Goal: Transaction & Acquisition: Download file/media

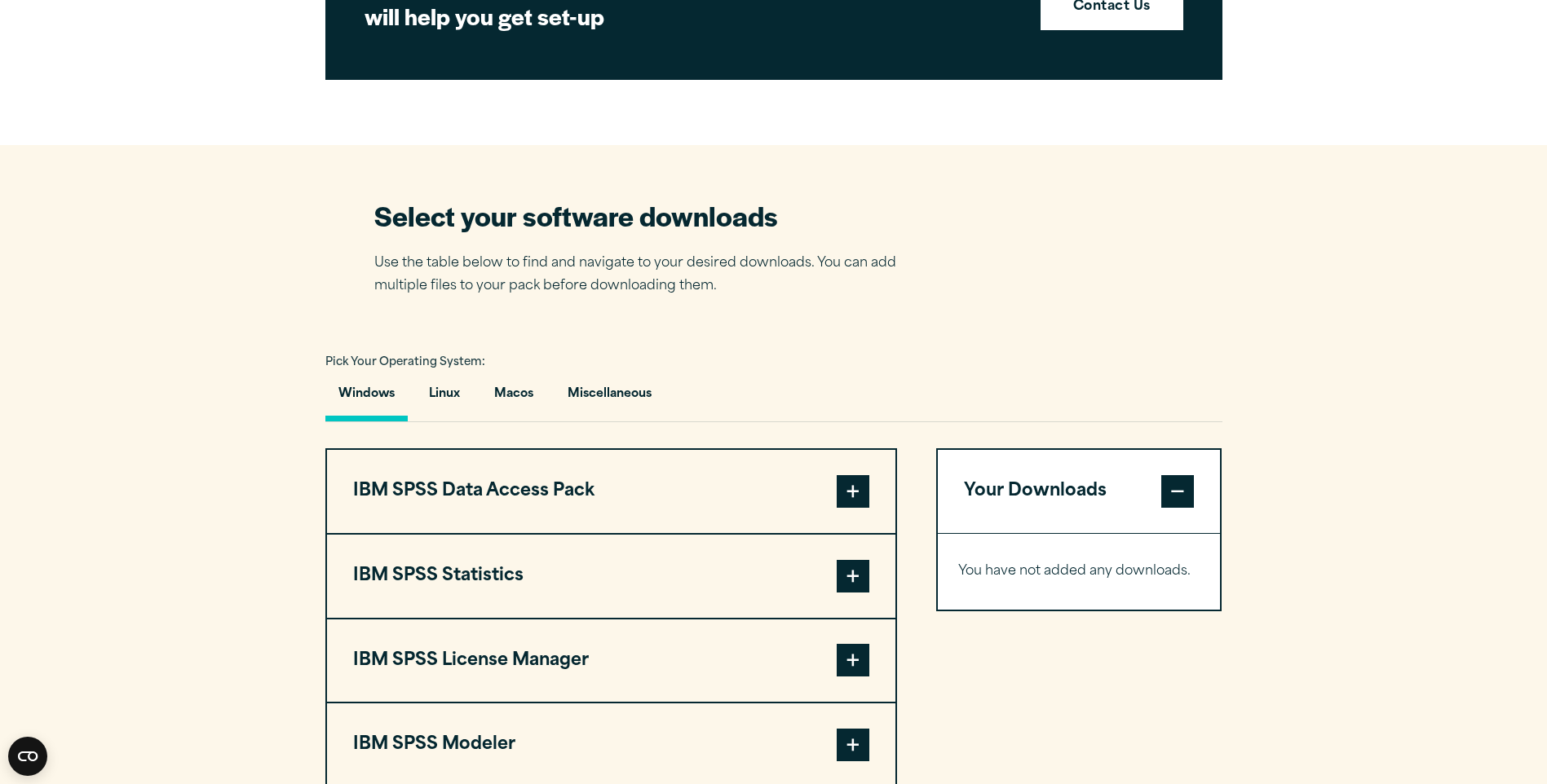
scroll to position [897, 0]
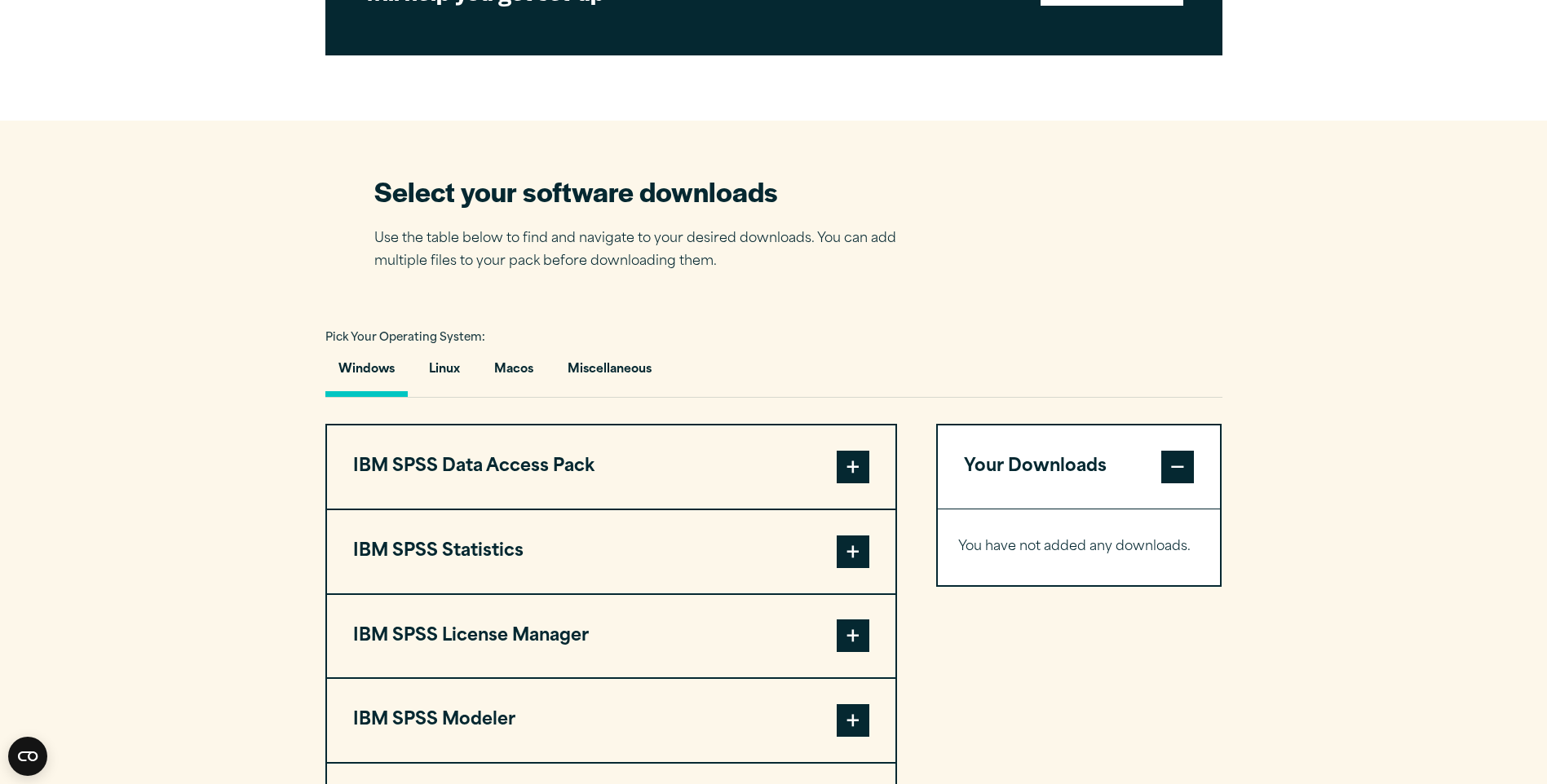
click at [859, 557] on span at bounding box center [853, 552] width 33 height 33
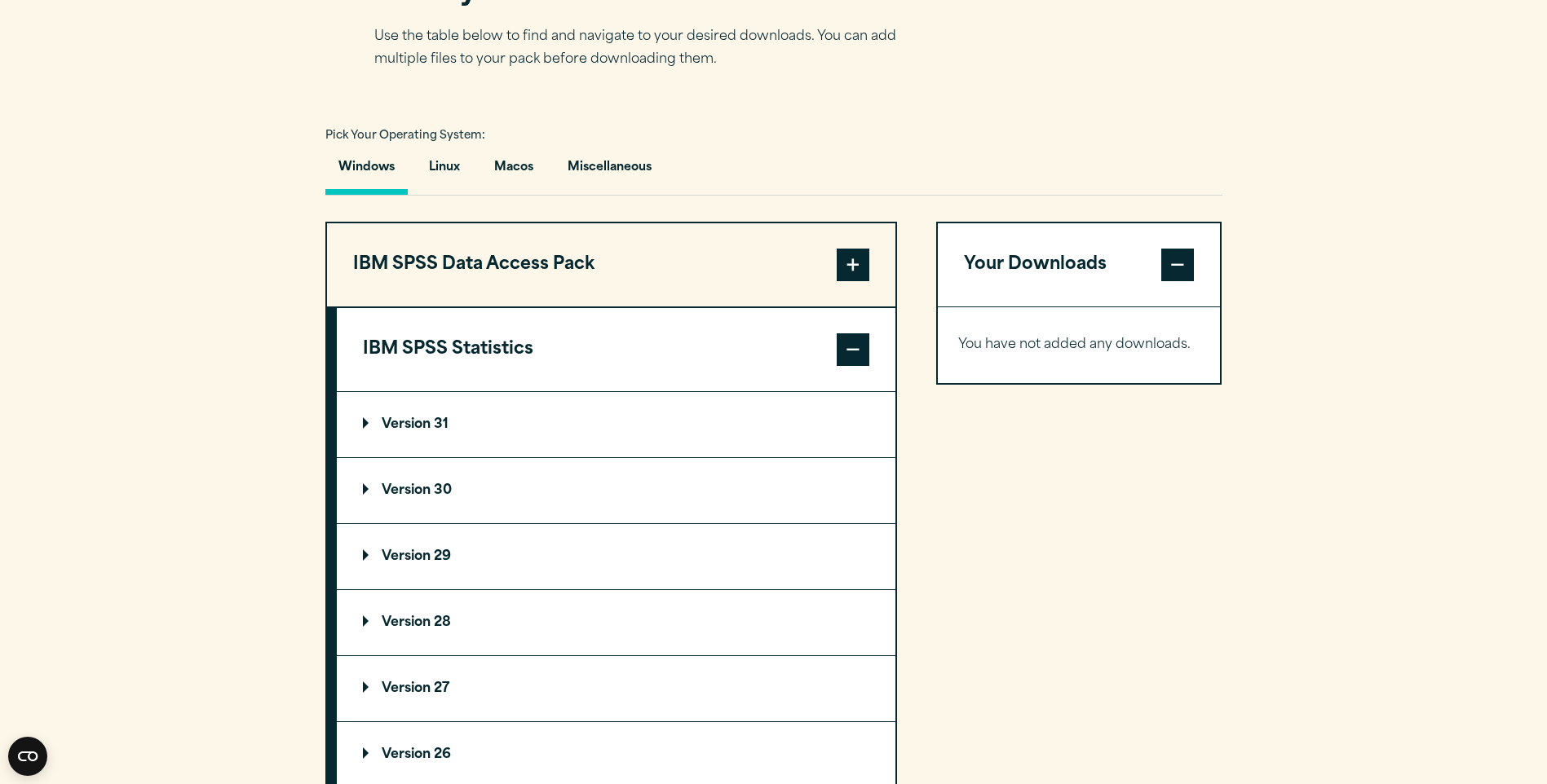
scroll to position [1142, 0]
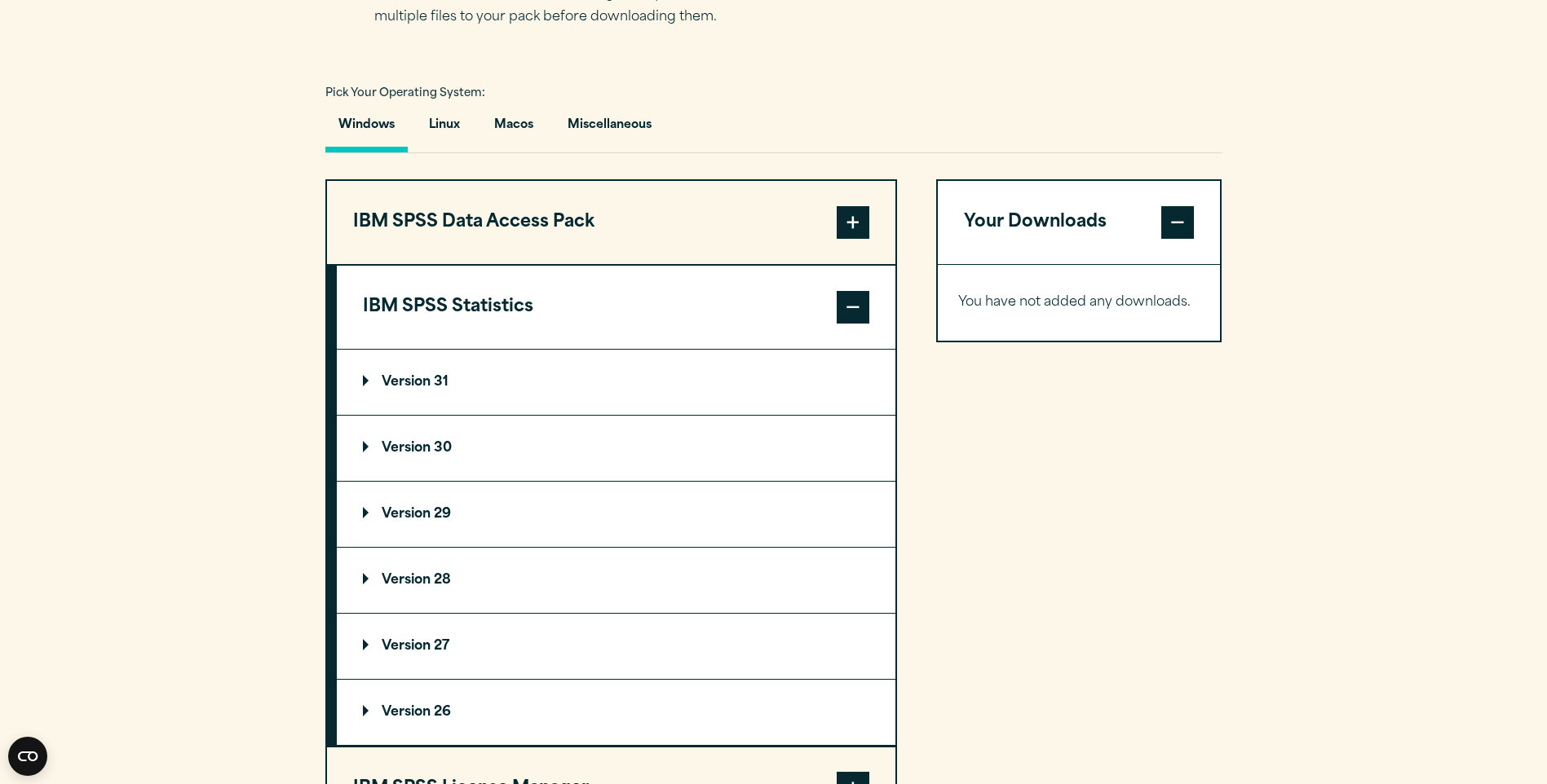
click at [403, 450] on p "Version 30" at bounding box center [408, 448] width 89 height 13
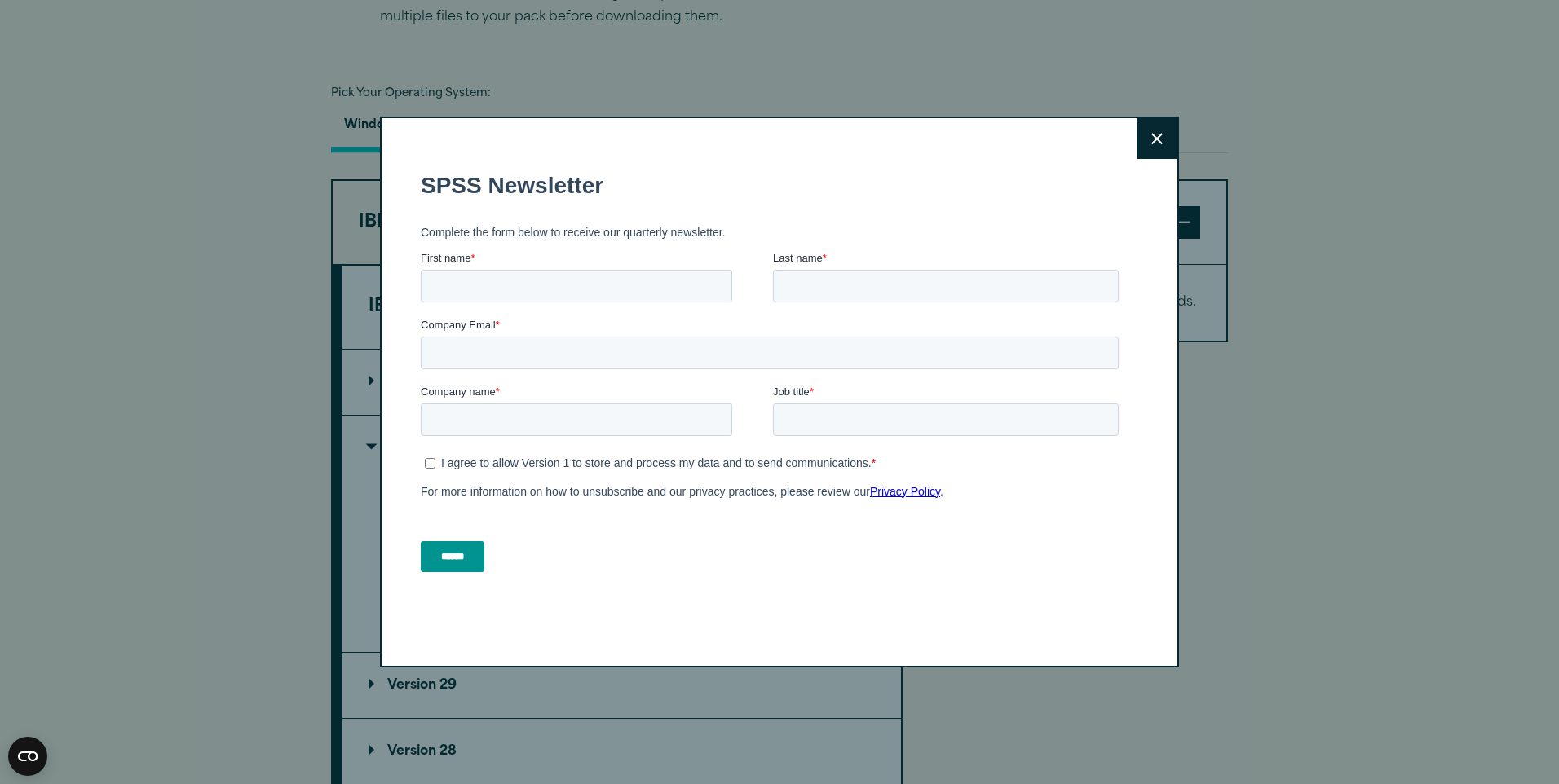
drag, startPoint x: 1157, startPoint y: 146, endPoint x: 1138, endPoint y: 158, distance: 22.5
click at [1156, 148] on button "Close" at bounding box center [1157, 139] width 41 height 41
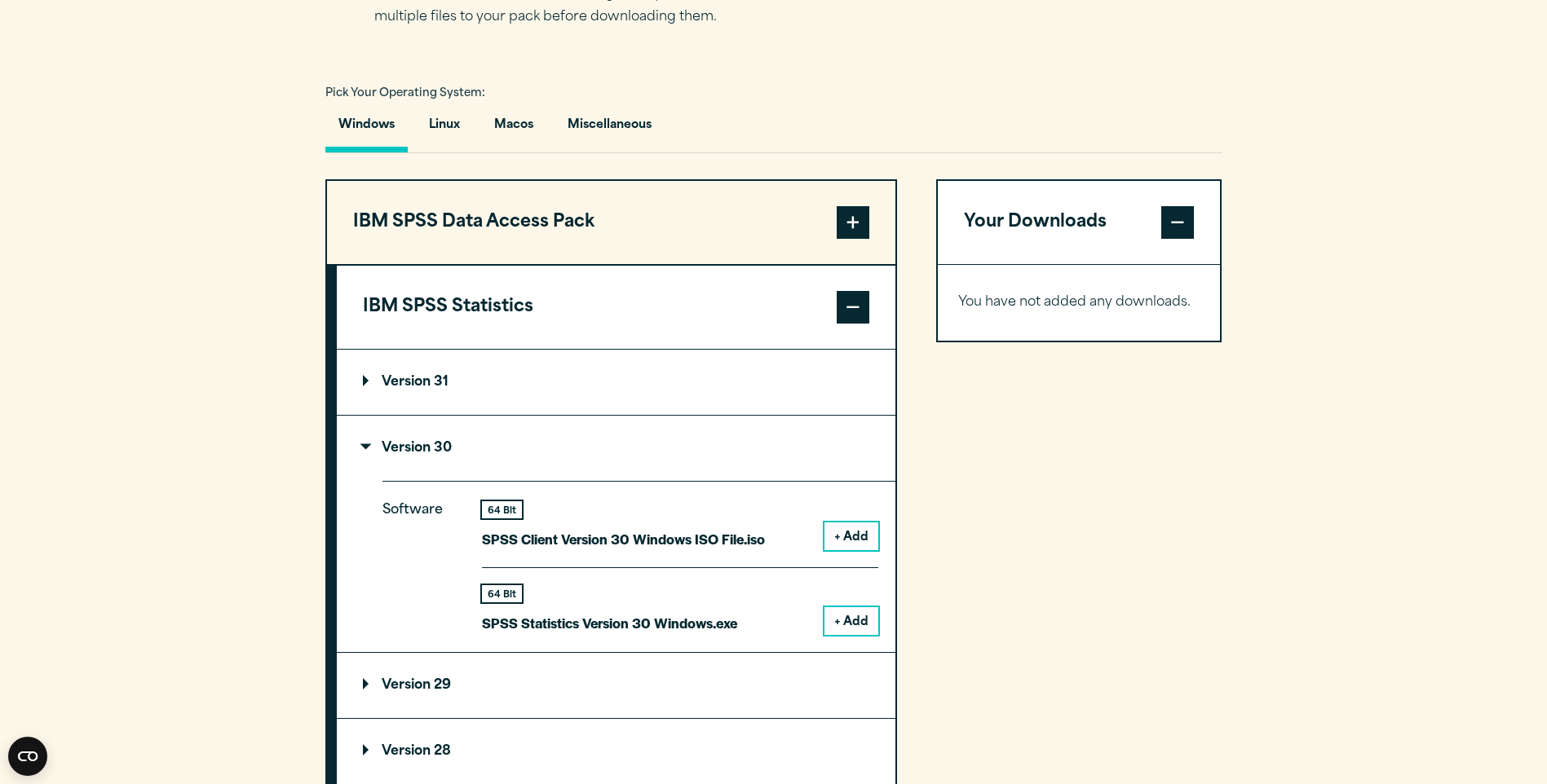
click at [869, 626] on button "+ Add" at bounding box center [851, 621] width 54 height 27
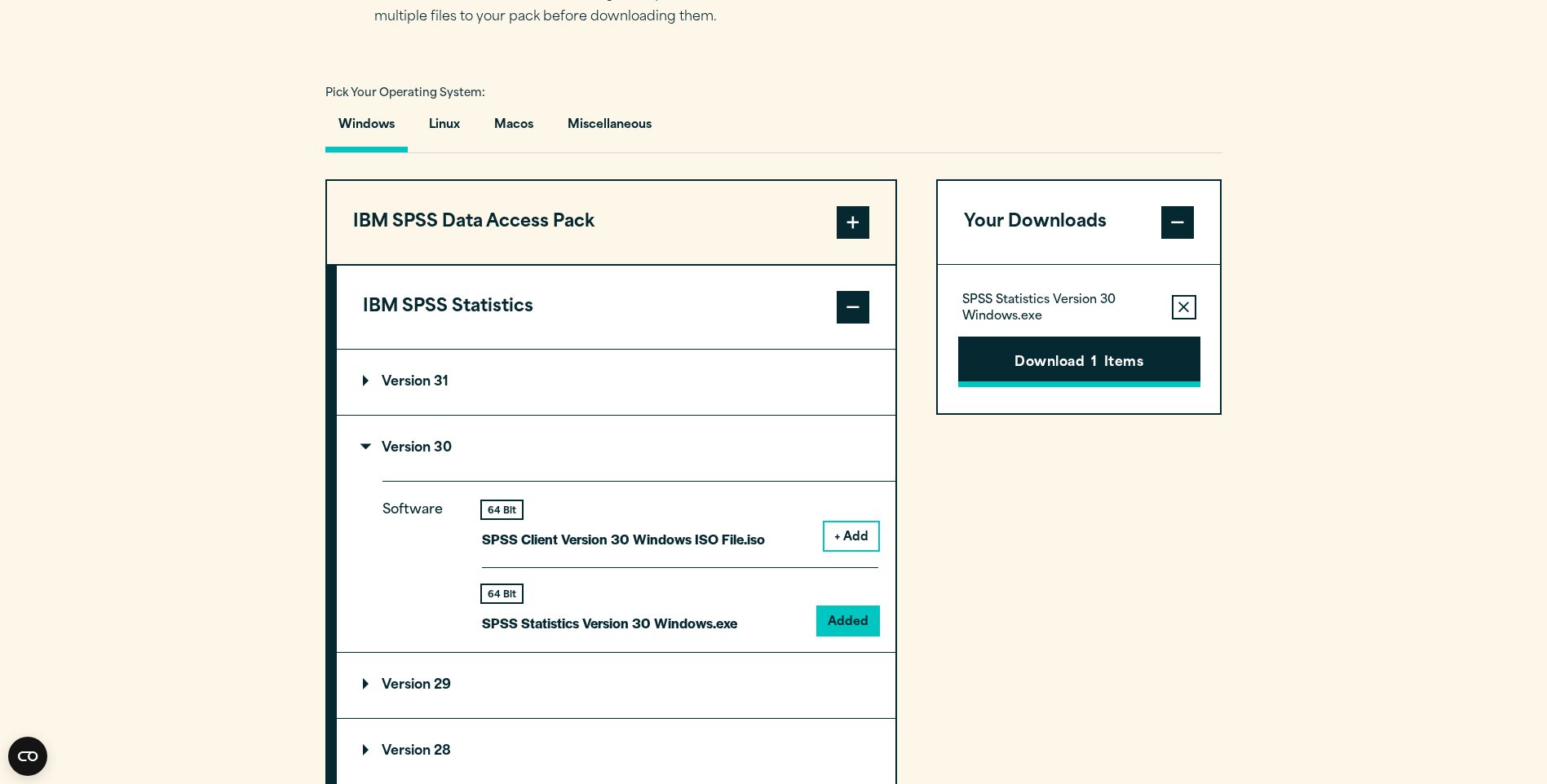
click at [1076, 364] on button "Download 1 Items" at bounding box center [1079, 362] width 242 height 51
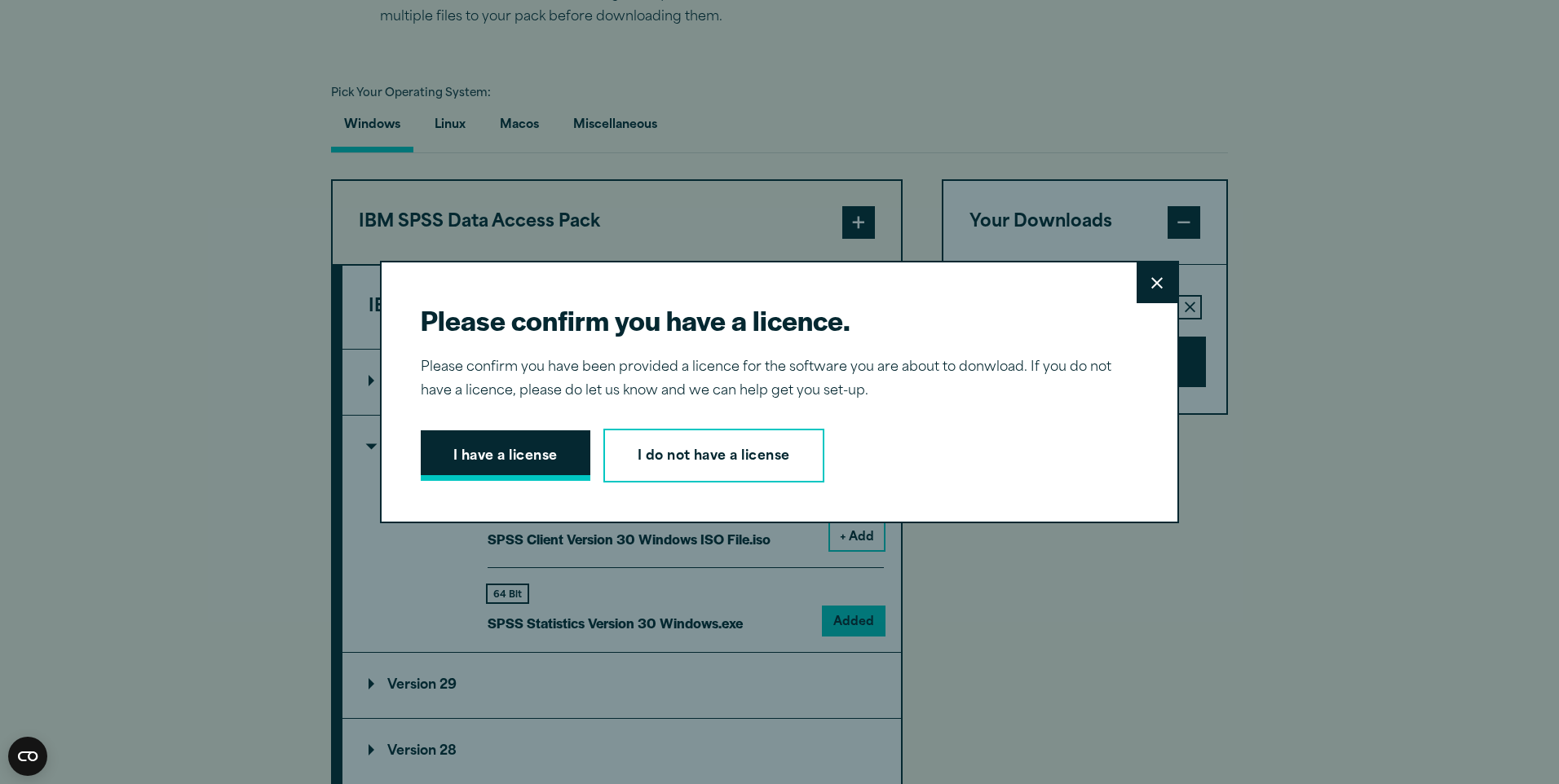
click at [504, 455] on button "I have a license" at bounding box center [505, 455] width 170 height 51
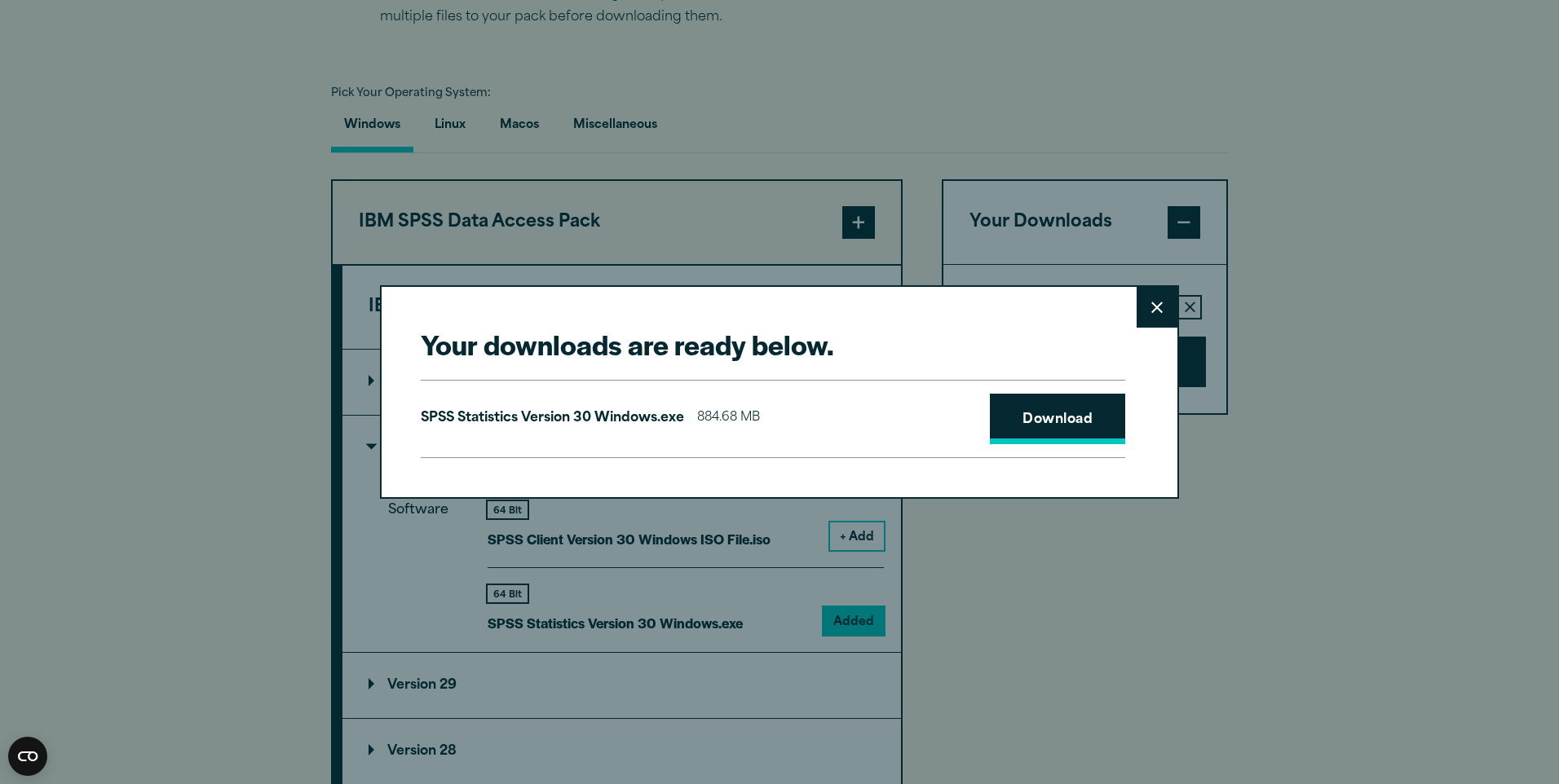
drag, startPoint x: 1078, startPoint y: 418, endPoint x: 1073, endPoint y: 428, distance: 11.2
click at [1077, 418] on link "Download" at bounding box center [1058, 419] width 136 height 51
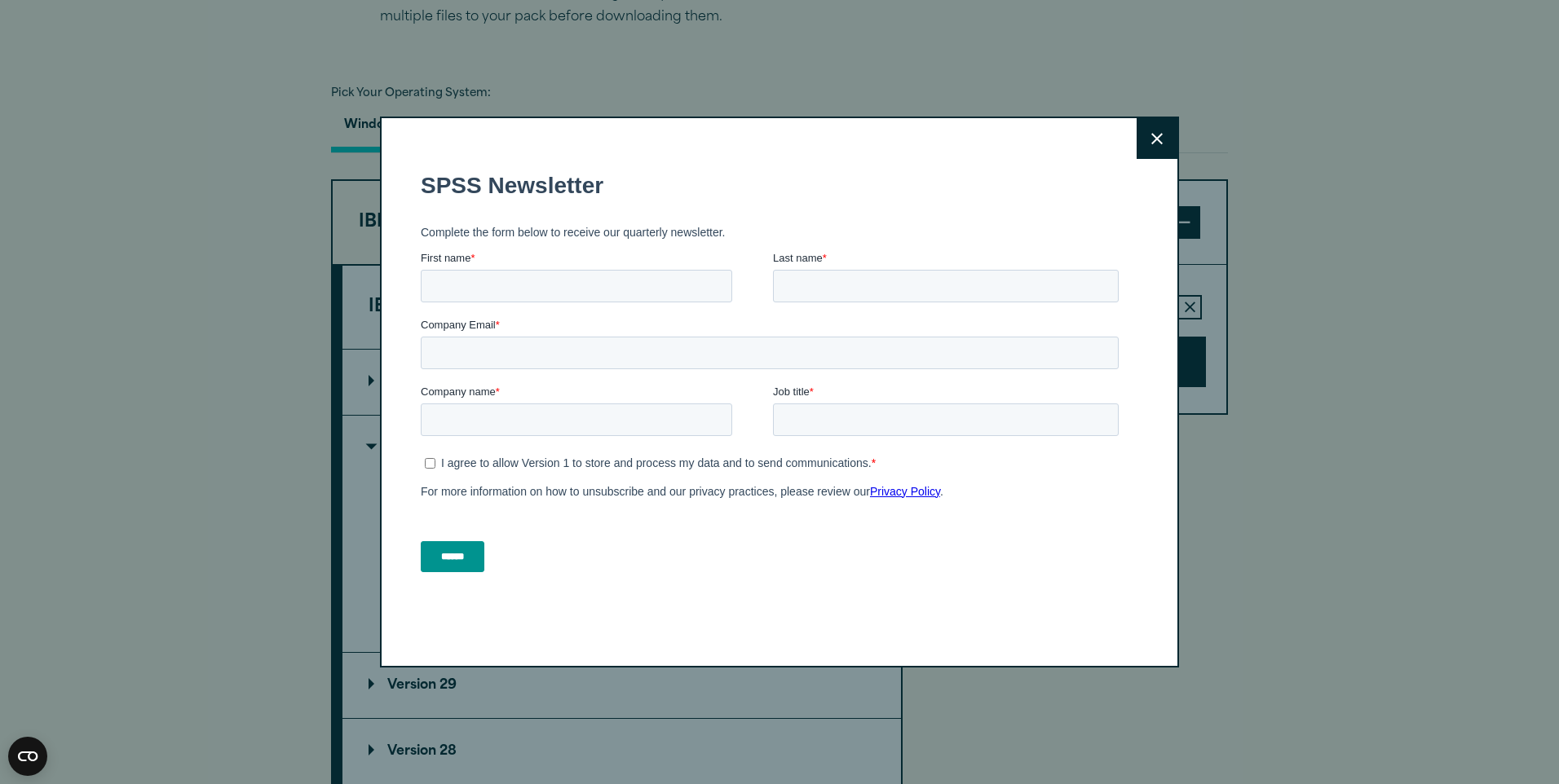
click at [1161, 143] on button "Close" at bounding box center [1157, 139] width 41 height 41
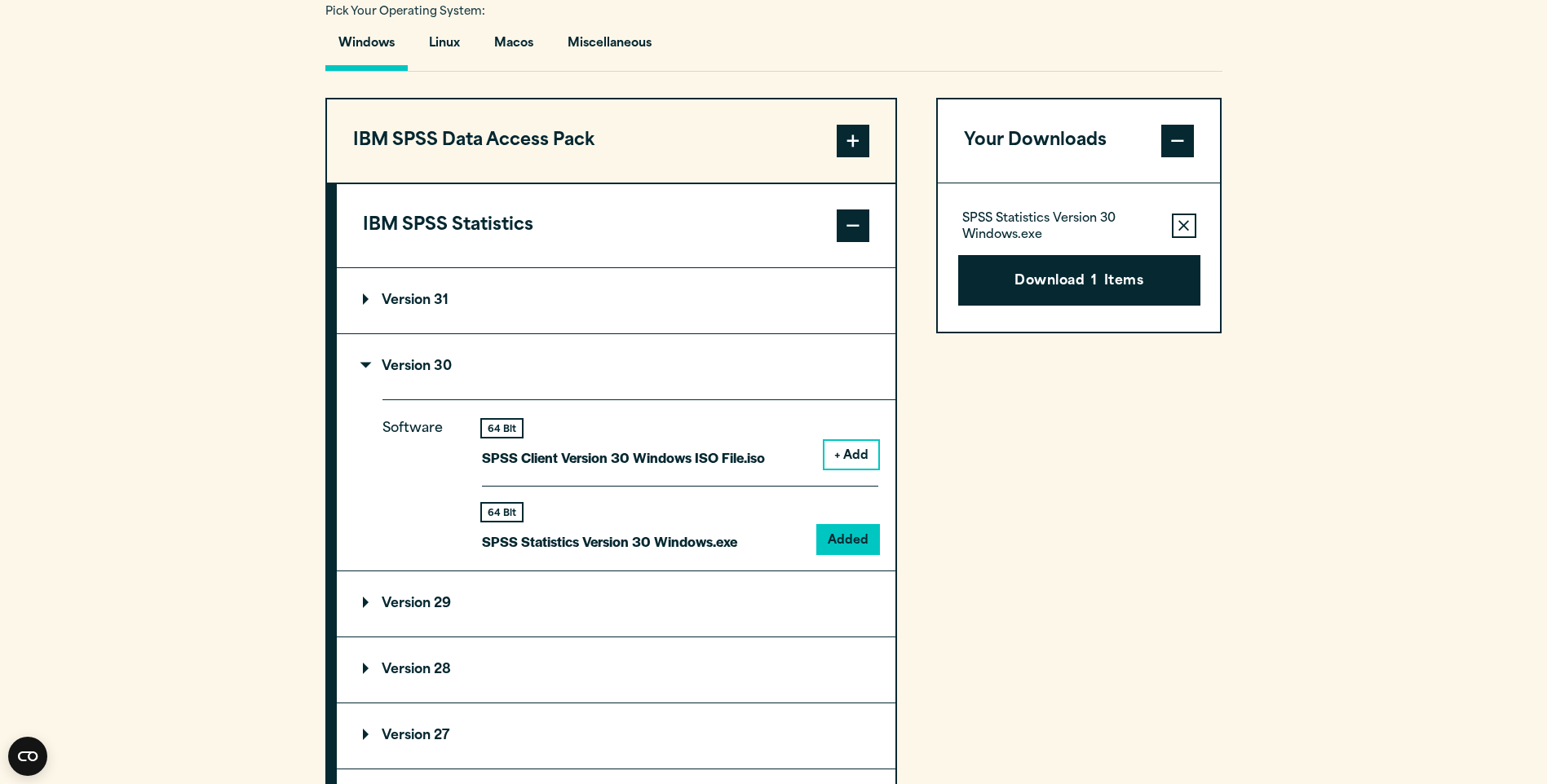
scroll to position [897, 0]
